Goal: Task Accomplishment & Management: Manage account settings

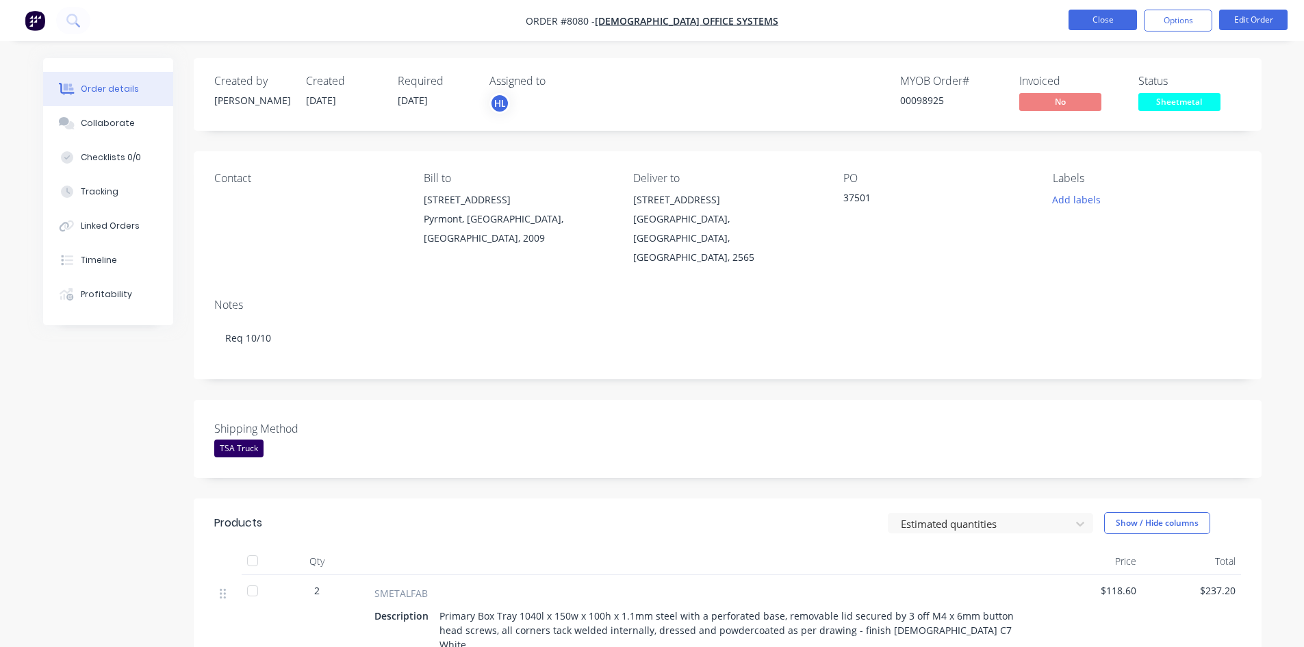
click at [1085, 19] on button "Close" at bounding box center [1102, 20] width 68 height 21
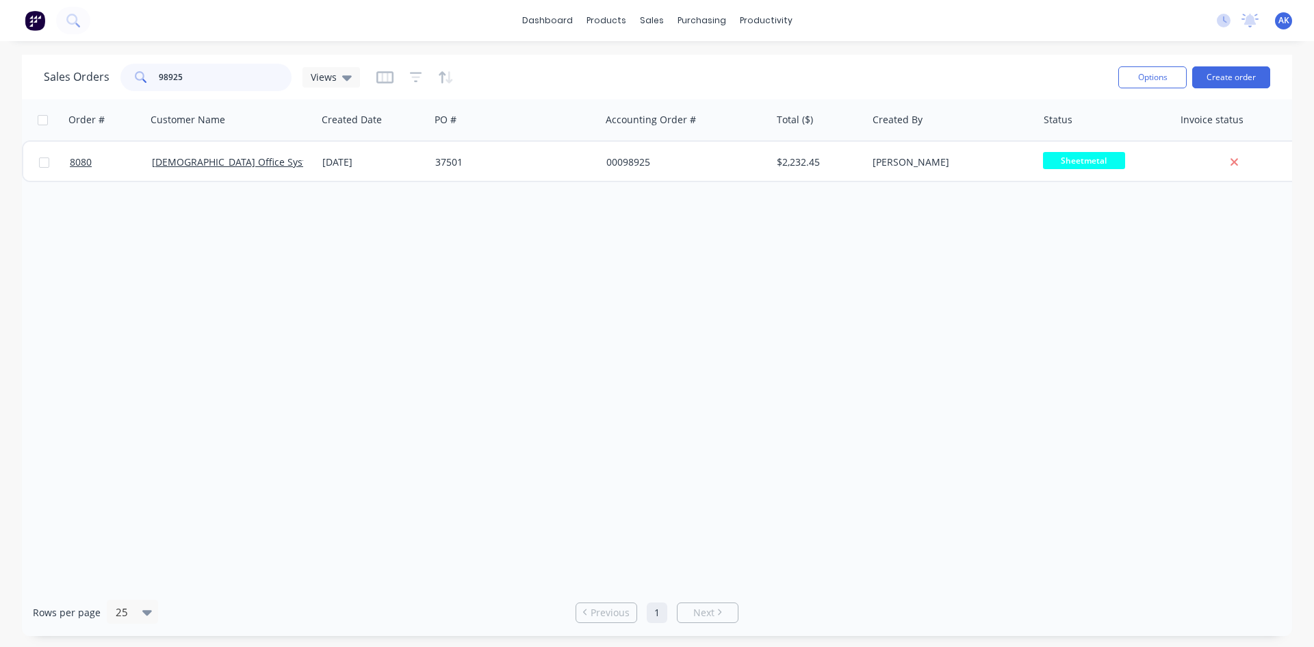
drag, startPoint x: 191, startPoint y: 79, endPoint x: 11, endPoint y: 105, distance: 181.9
click at [11, 105] on div "Sales Orders 98925 Views Options Create order Order # Customer Name Created Dat…" at bounding box center [657, 345] width 1314 height 581
type input "99119"
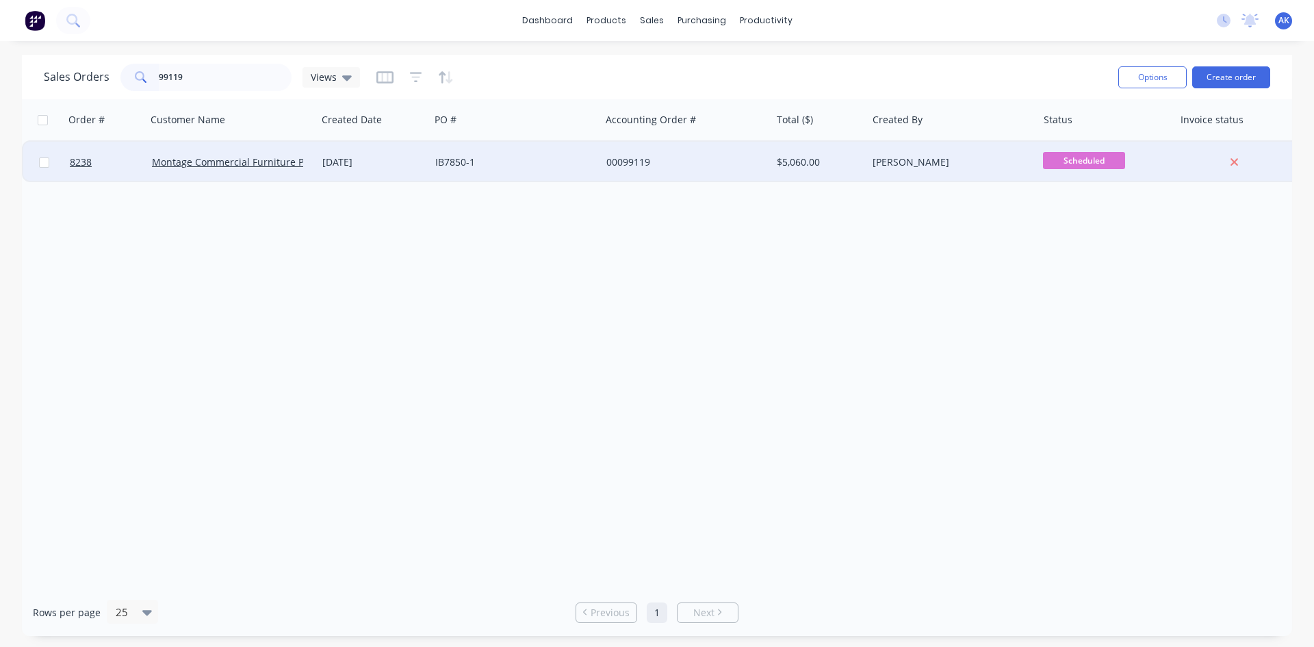
click at [386, 175] on div "[DATE]" at bounding box center [373, 162] width 113 height 41
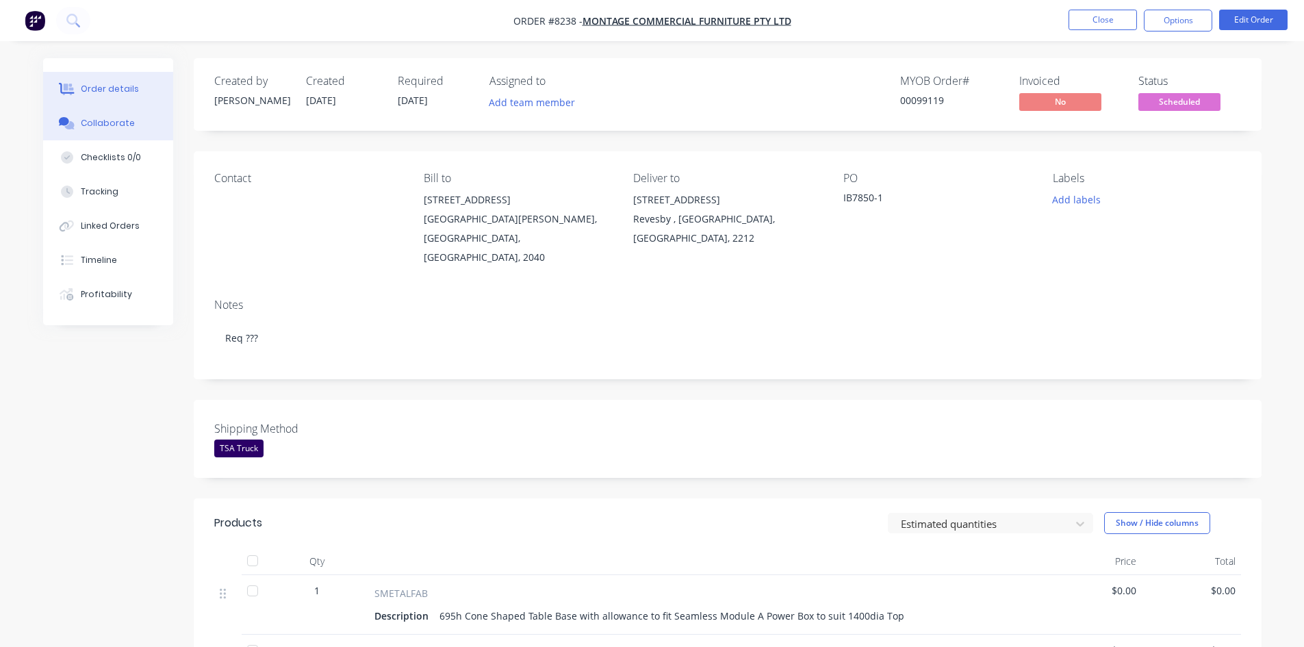
click at [125, 123] on div "Collaborate" at bounding box center [108, 123] width 54 height 12
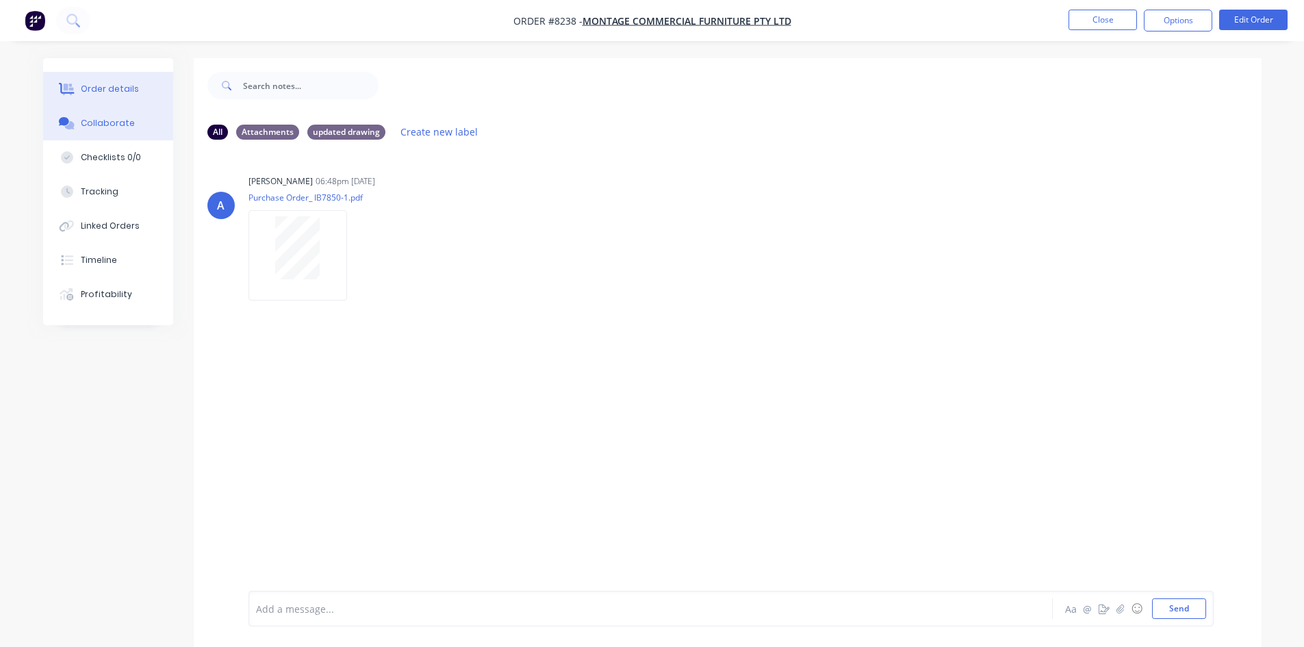
click at [110, 95] on button "Order details" at bounding box center [108, 89] width 130 height 34
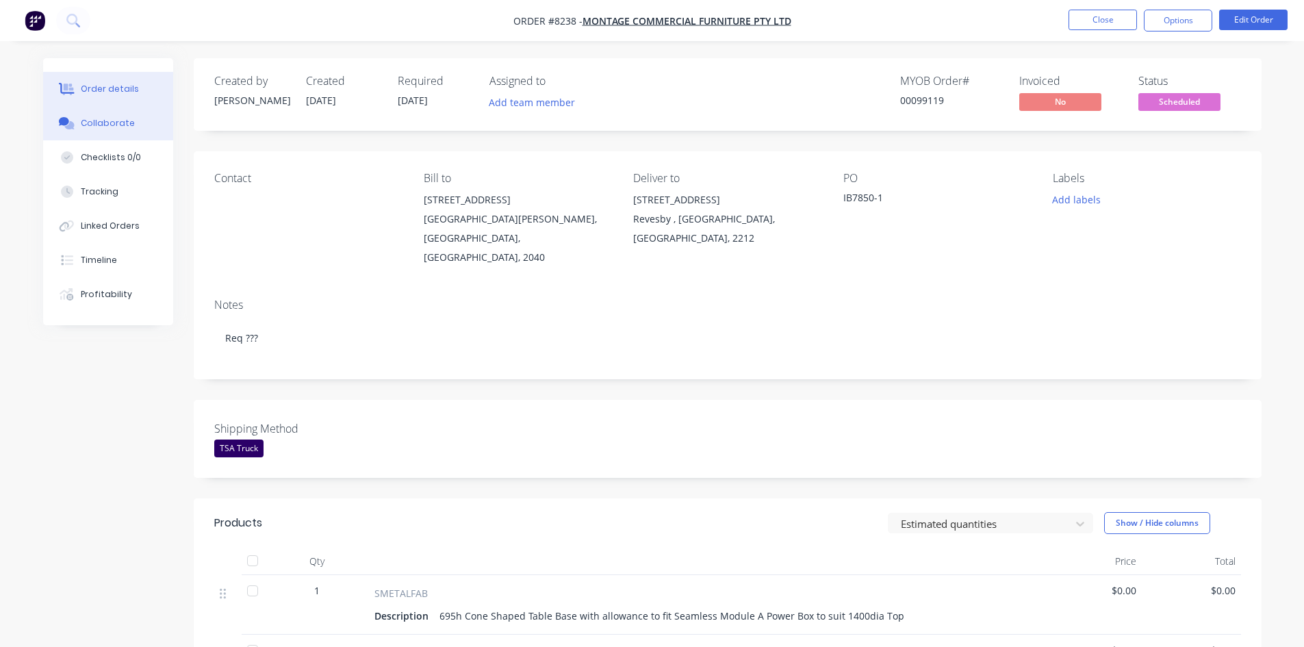
click at [115, 124] on div "Collaborate" at bounding box center [108, 123] width 54 height 12
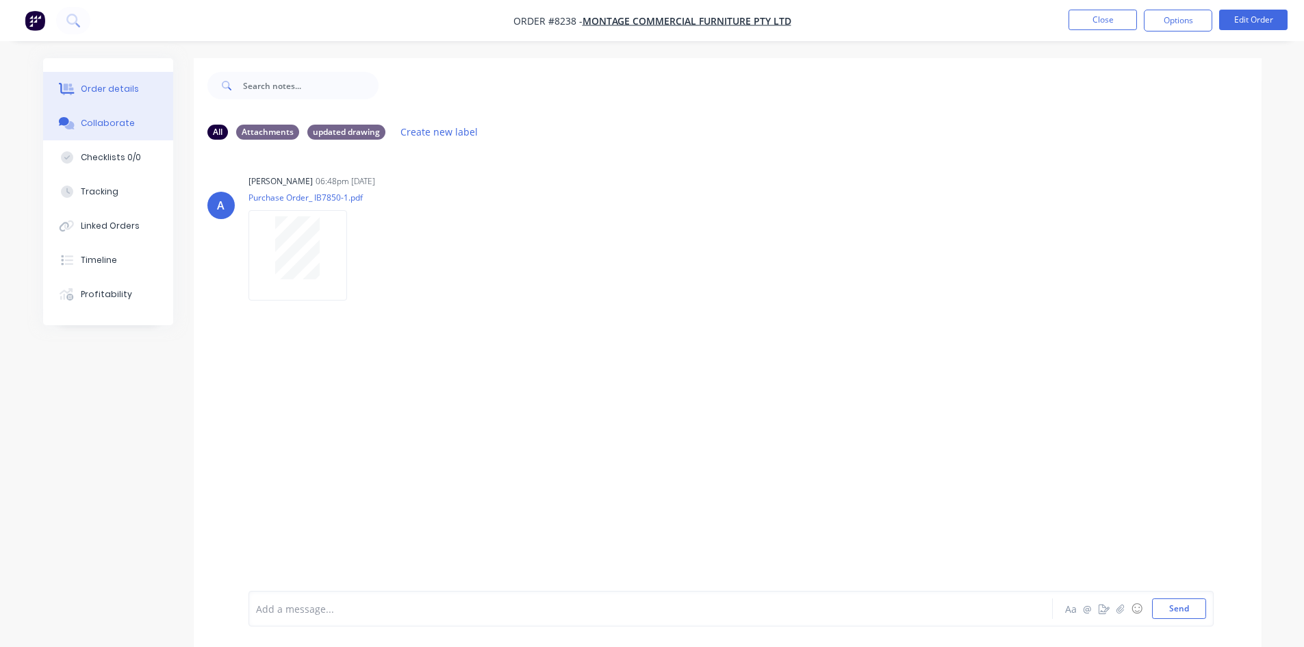
click at [116, 82] on button "Order details" at bounding box center [108, 89] width 130 height 34
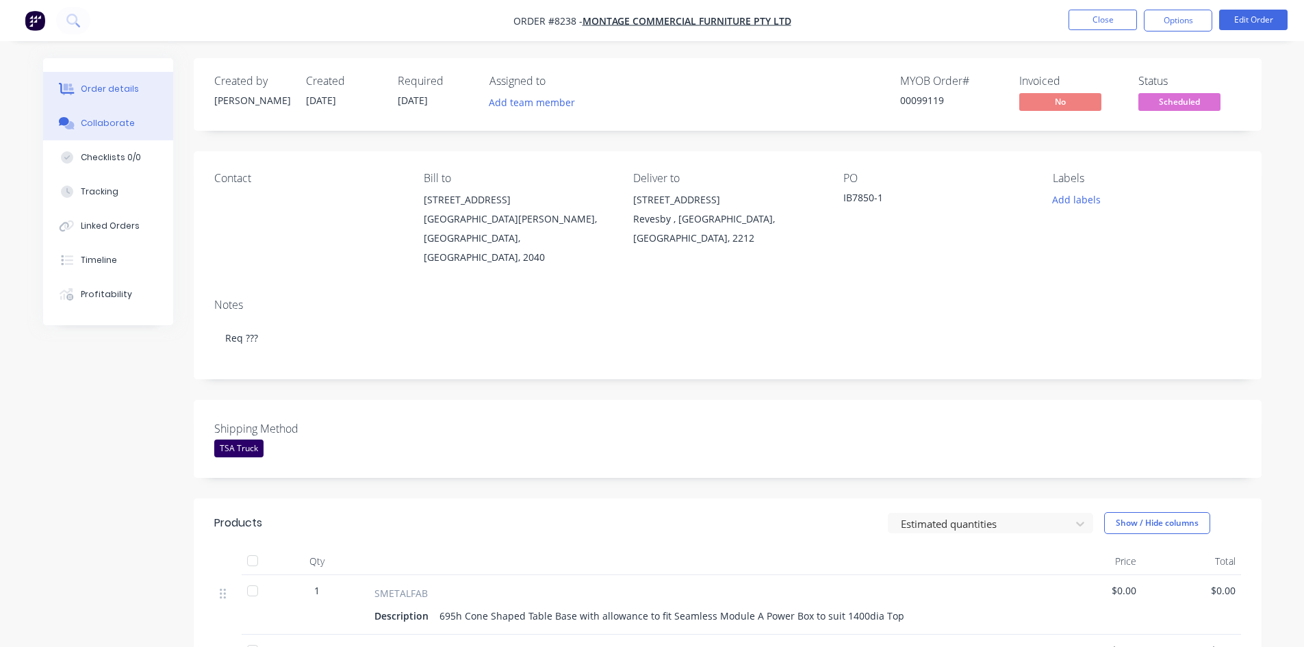
click at [114, 125] on div "Collaborate" at bounding box center [108, 123] width 54 height 12
